Goal: Book appointment/travel/reservation

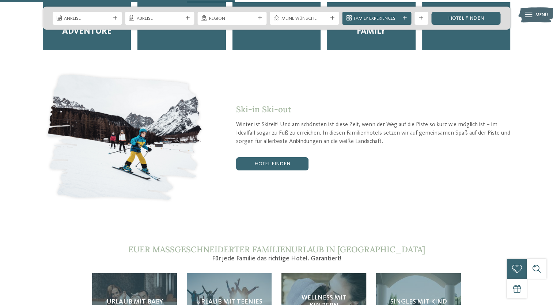
scroll to position [1280, 0]
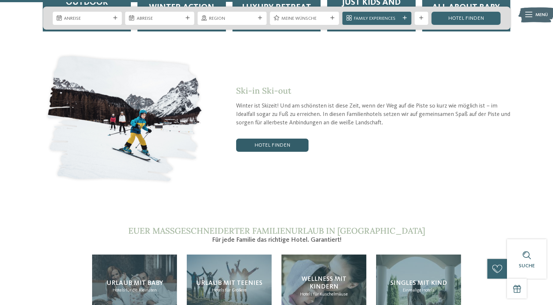
click at [262, 139] on link "Hotel finden" at bounding box center [272, 145] width 72 height 13
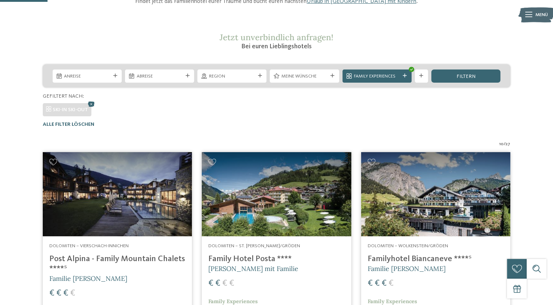
scroll to position [102, 0]
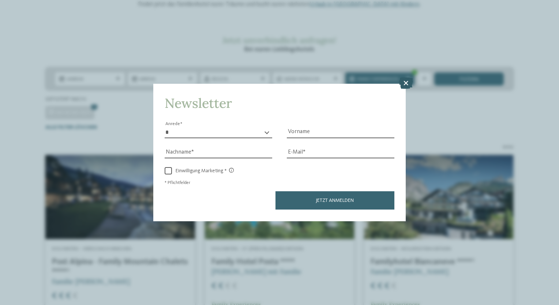
click at [404, 85] on icon at bounding box center [406, 84] width 14 height 12
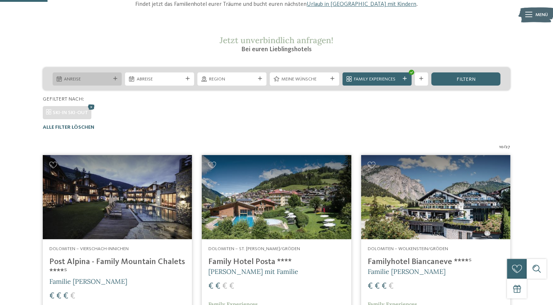
click at [114, 78] on icon at bounding box center [115, 79] width 4 height 4
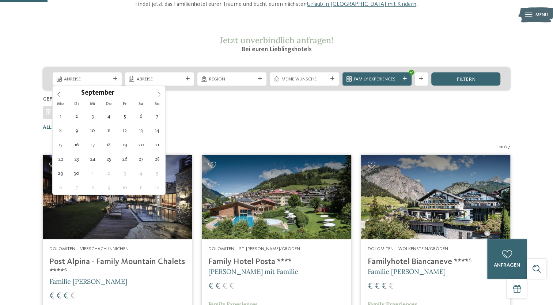
click at [159, 93] on icon at bounding box center [158, 94] width 5 height 5
click at [159, 94] on icon at bounding box center [158, 94] width 5 height 5
type div "[DATE]"
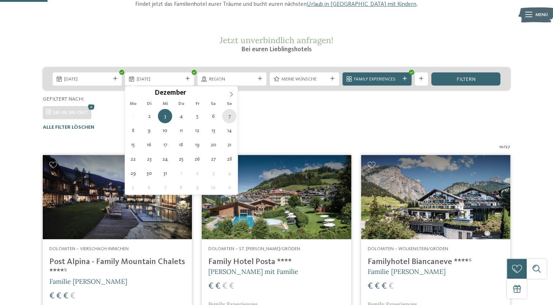
type div "[DATE]"
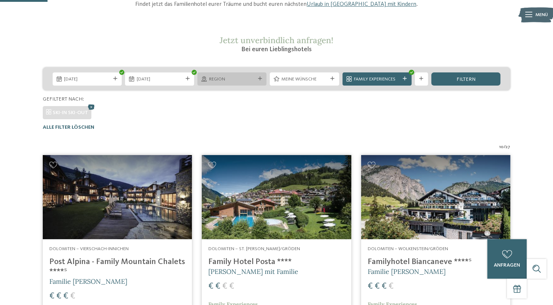
click at [258, 78] on icon at bounding box center [260, 79] width 4 height 4
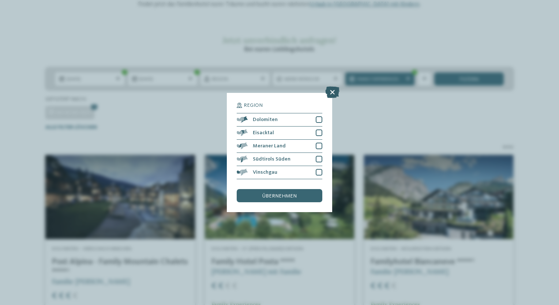
click at [330, 93] on icon at bounding box center [332, 92] width 14 height 12
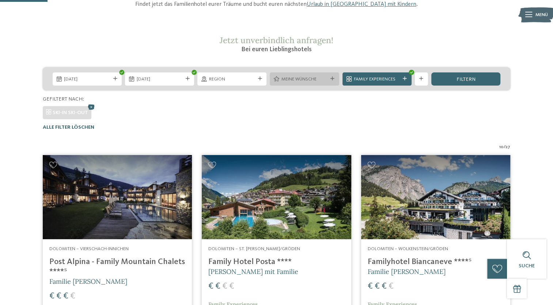
click at [332, 79] on icon at bounding box center [333, 79] width 4 height 4
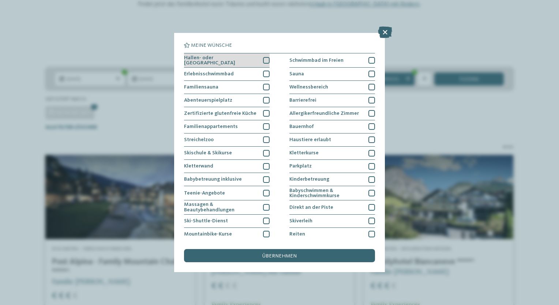
click at [264, 60] on div at bounding box center [266, 60] width 7 height 7
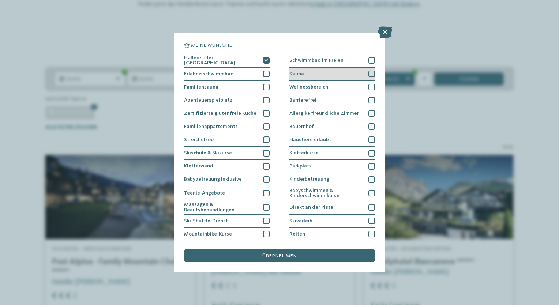
drag, startPoint x: 365, startPoint y: 73, endPoint x: 366, endPoint y: 77, distance: 4.4
click at [368, 73] on div at bounding box center [371, 74] width 7 height 7
click at [368, 84] on div at bounding box center [371, 87] width 7 height 7
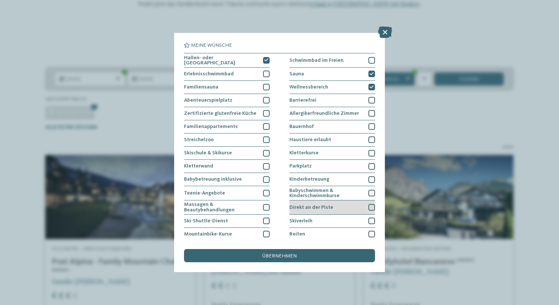
click at [369, 205] on div at bounding box center [371, 207] width 7 height 7
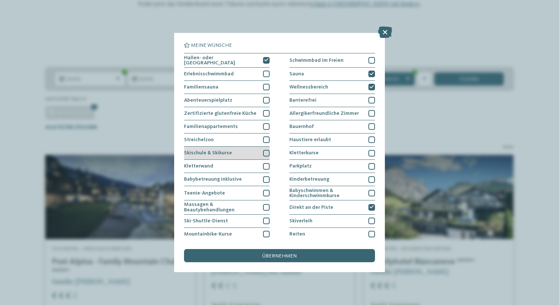
click at [263, 151] on div at bounding box center [266, 153] width 7 height 7
click at [278, 255] on span "übernehmen" at bounding box center [279, 255] width 34 height 5
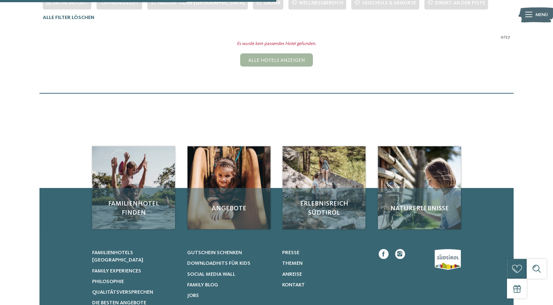
scroll to position [65, 0]
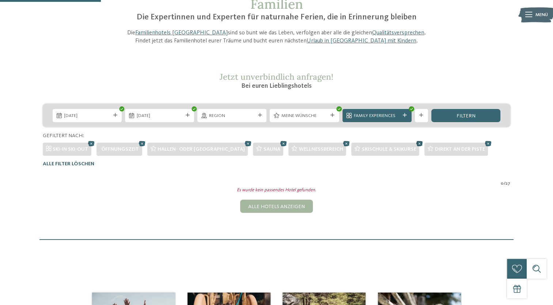
click at [415, 143] on icon at bounding box center [420, 143] width 10 height 9
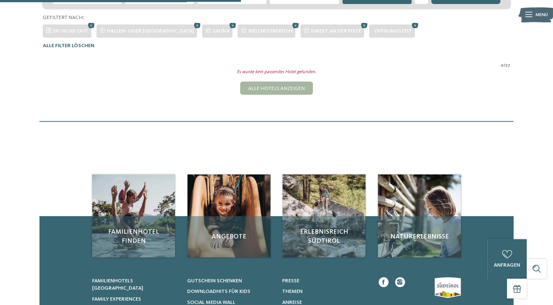
scroll to position [139, 0]
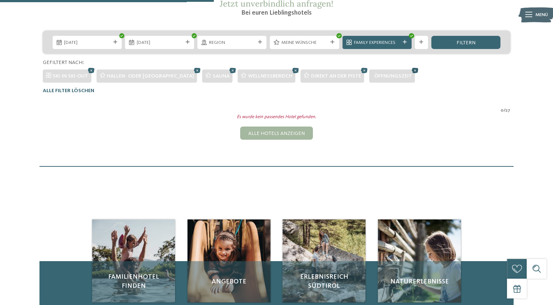
click at [410, 70] on icon at bounding box center [415, 70] width 10 height 9
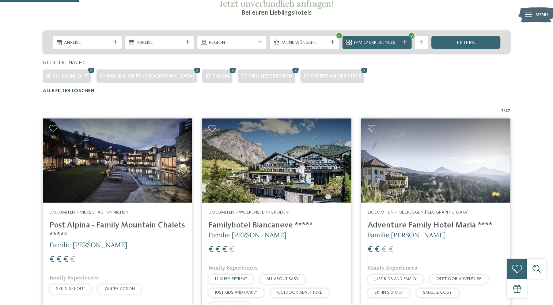
click at [101, 226] on h4 "Post Alpina - Family Mountain Chalets ****ˢ" at bounding box center [117, 230] width 136 height 20
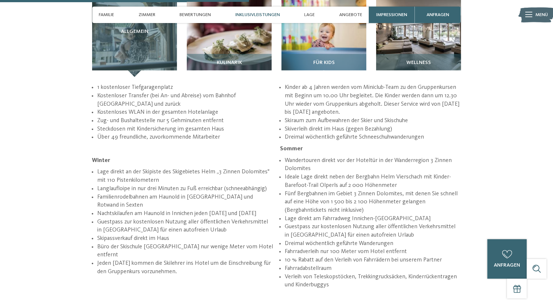
scroll to position [1060, 0]
